Goal: Find specific page/section: Find specific page/section

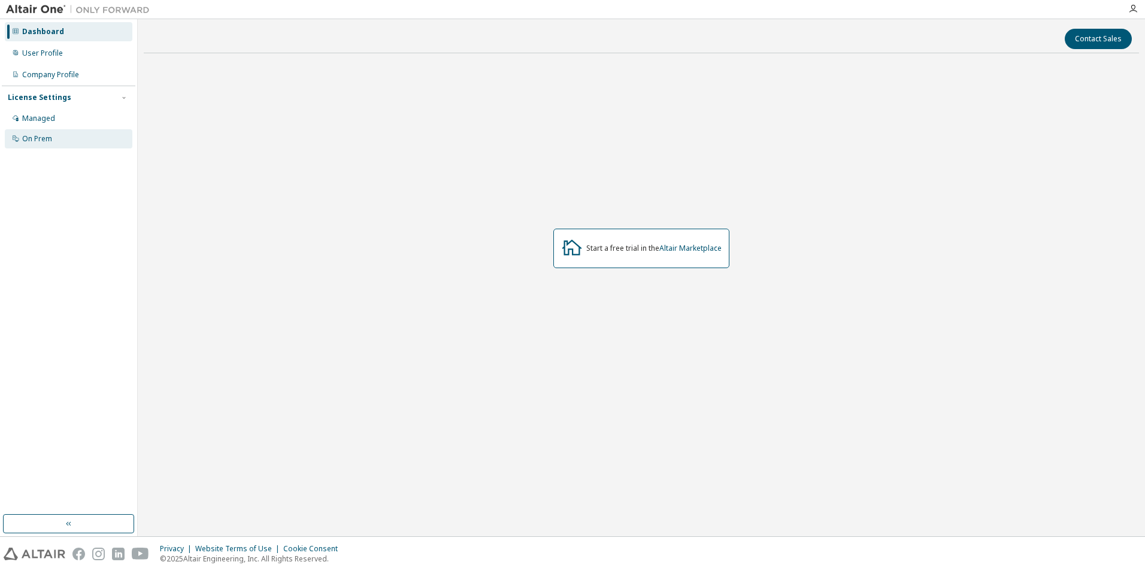
click at [46, 139] on div "On Prem" at bounding box center [37, 139] width 30 height 10
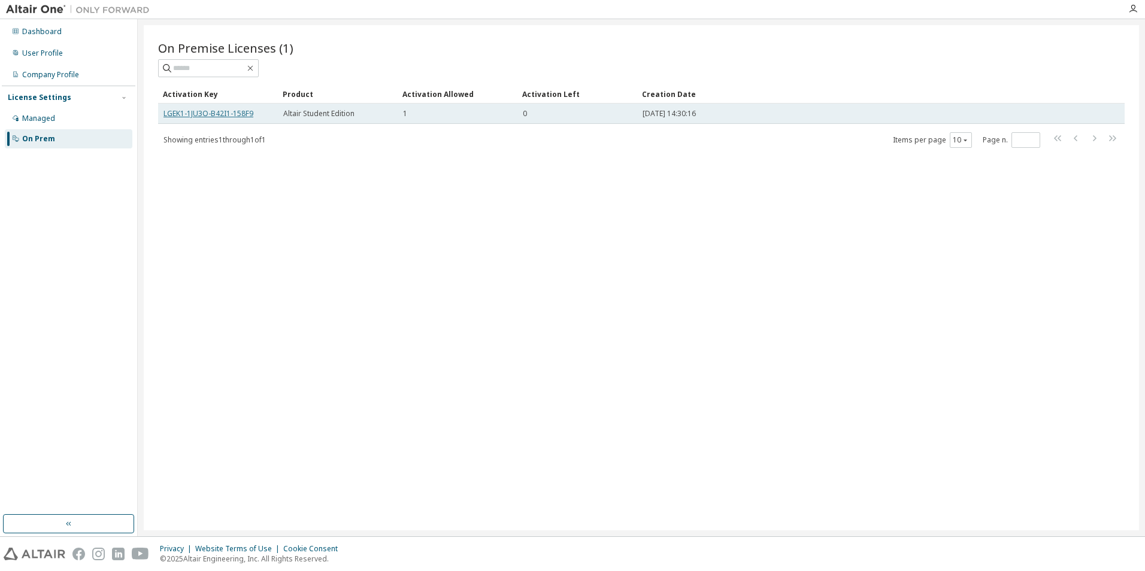
click at [206, 113] on link "LGEK1-1JU3O-B42I1-158F9" at bounding box center [208, 113] width 90 height 10
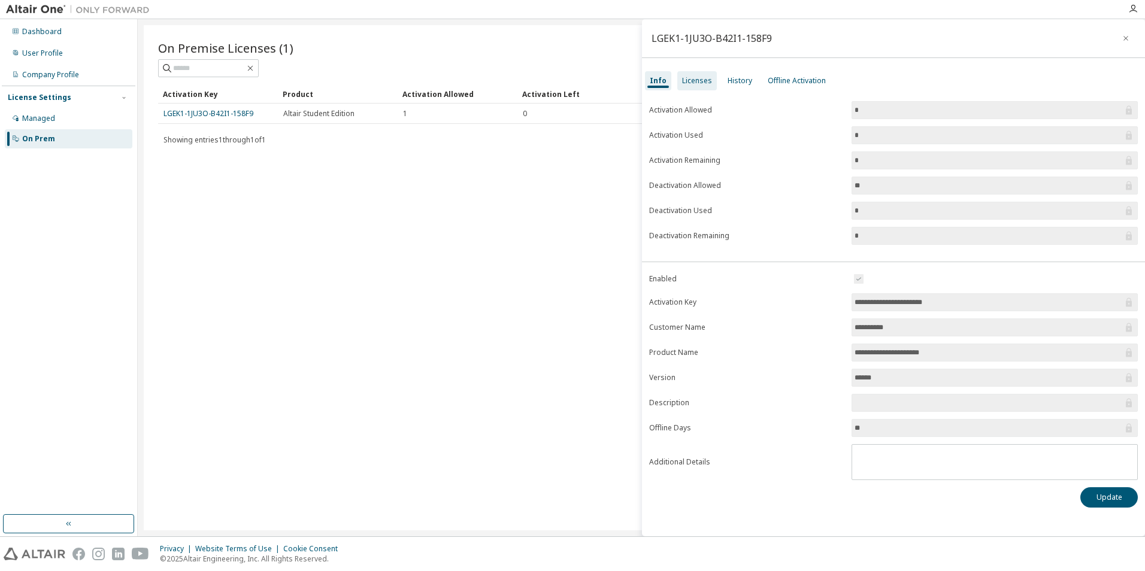
click at [694, 81] on div "Licenses" at bounding box center [697, 81] width 30 height 10
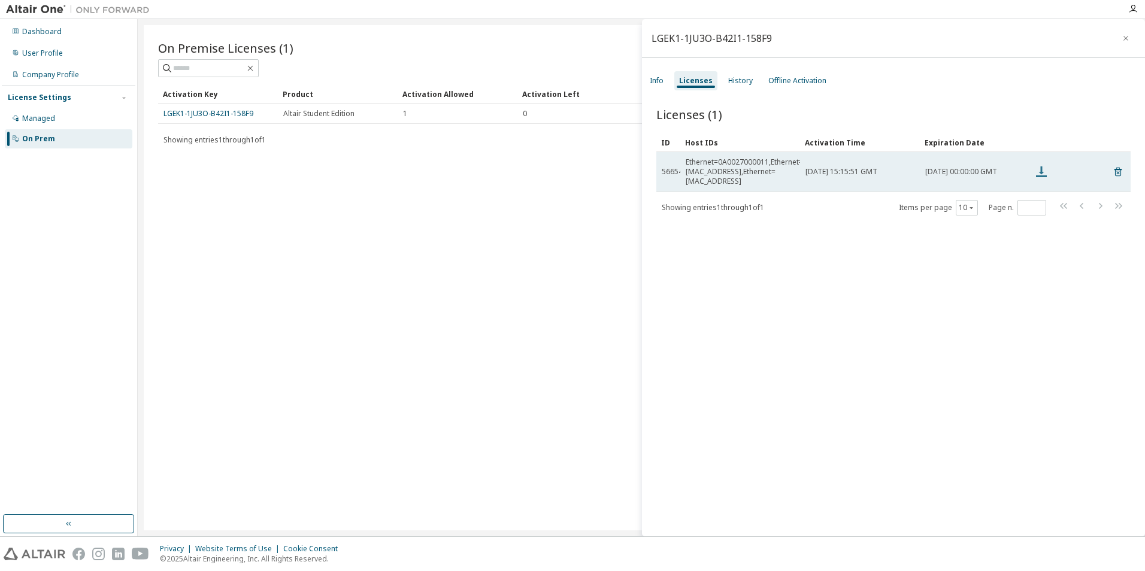
click at [1044, 169] on icon at bounding box center [1041, 172] width 14 height 14
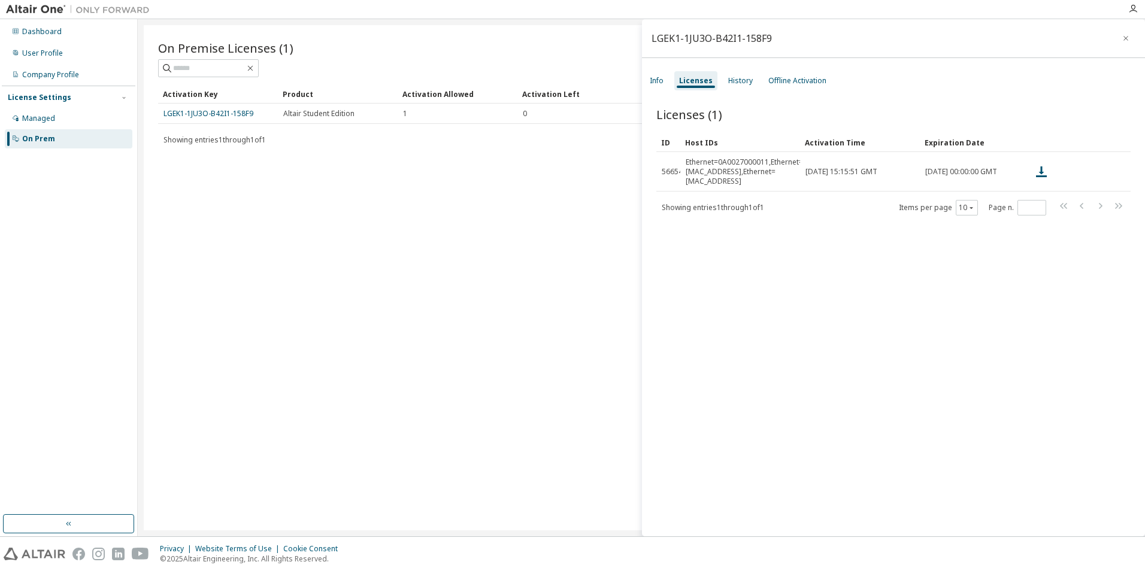
click at [509, 184] on div "On Premise Licenses (1) Clear Load Save Save As Field Operator Value Select fil…" at bounding box center [641, 277] width 995 height 505
click at [1128, 18] on div at bounding box center [572, 9] width 1145 height 19
click at [1136, 7] on icon "button" at bounding box center [1133, 9] width 10 height 10
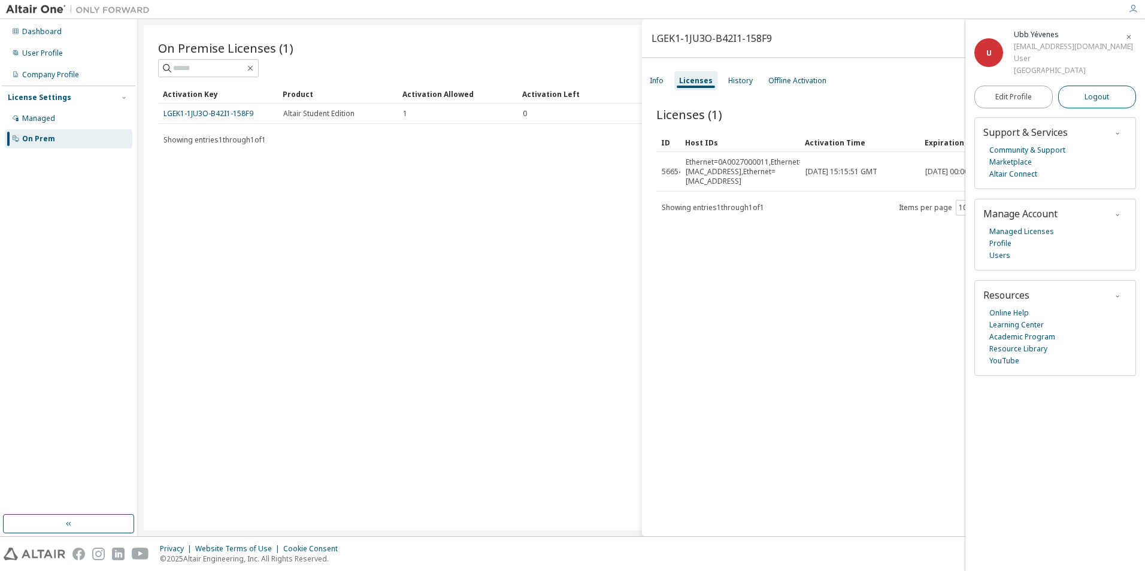
click at [1083, 95] on button "Logout" at bounding box center [1097, 97] width 78 height 23
